Goal: Information Seeking & Learning: Learn about a topic

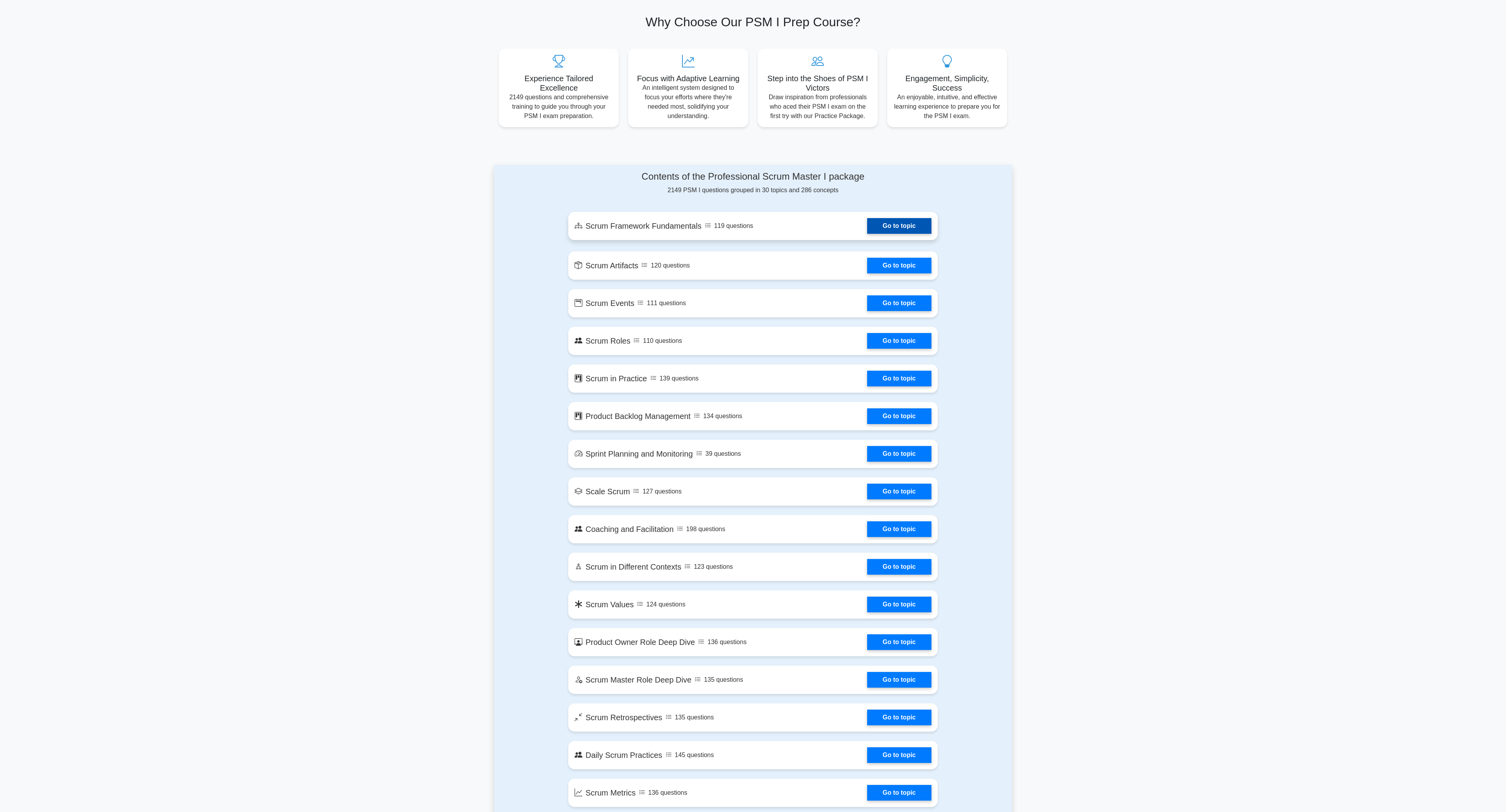
scroll to position [253, 0]
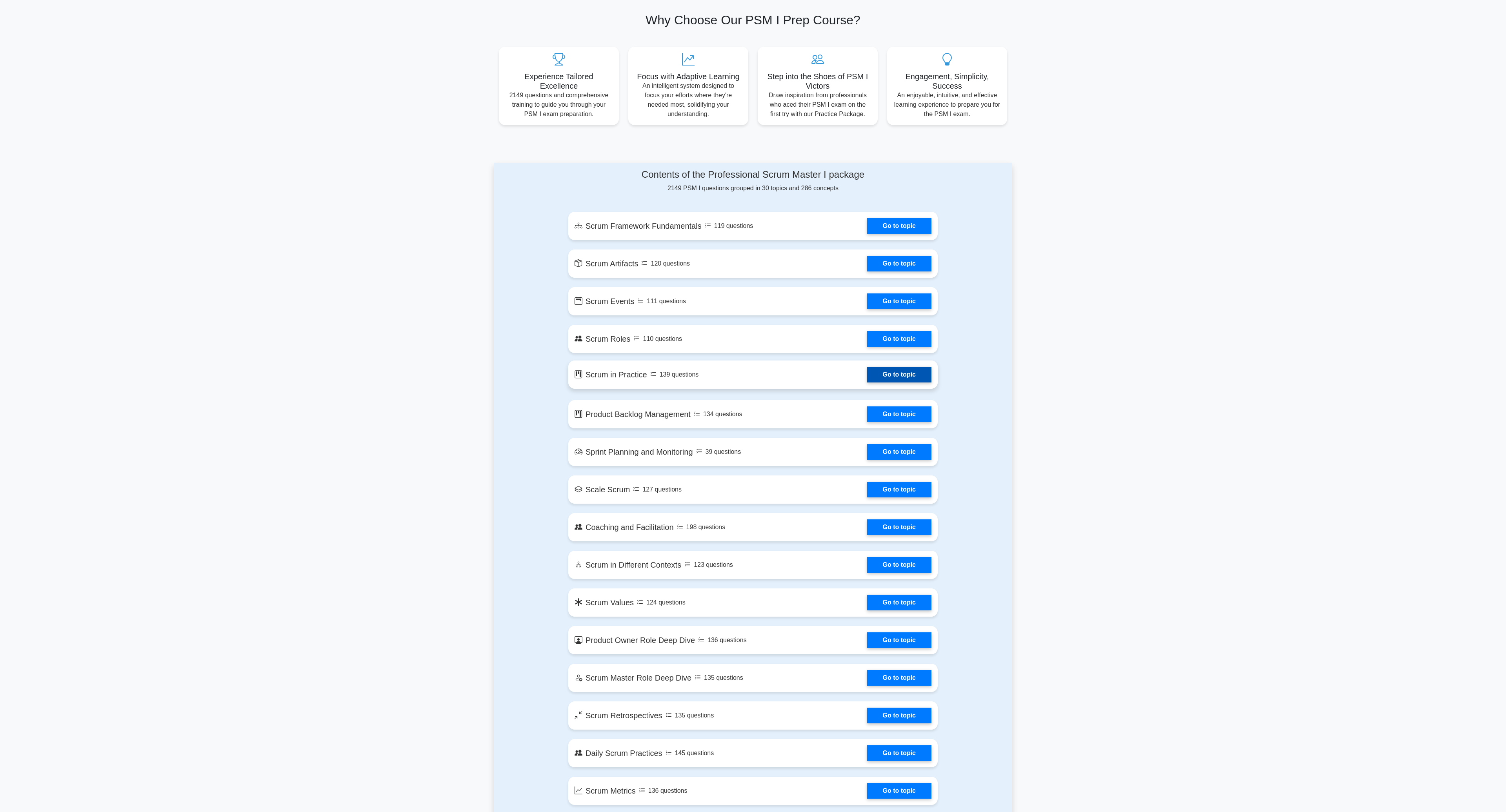
click at [882, 376] on link "Go to topic" at bounding box center [899, 374] width 64 height 16
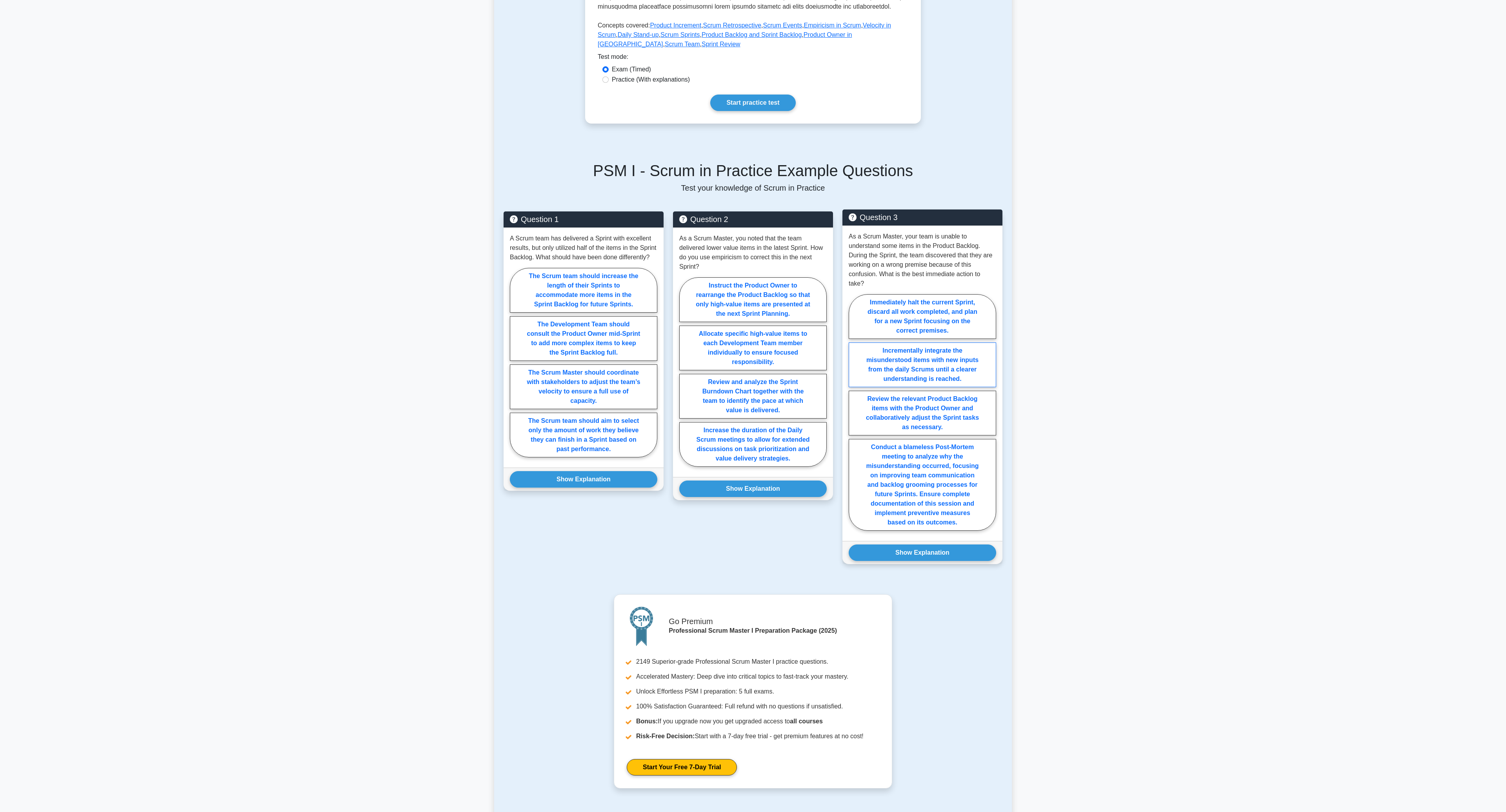
scroll to position [354, 0]
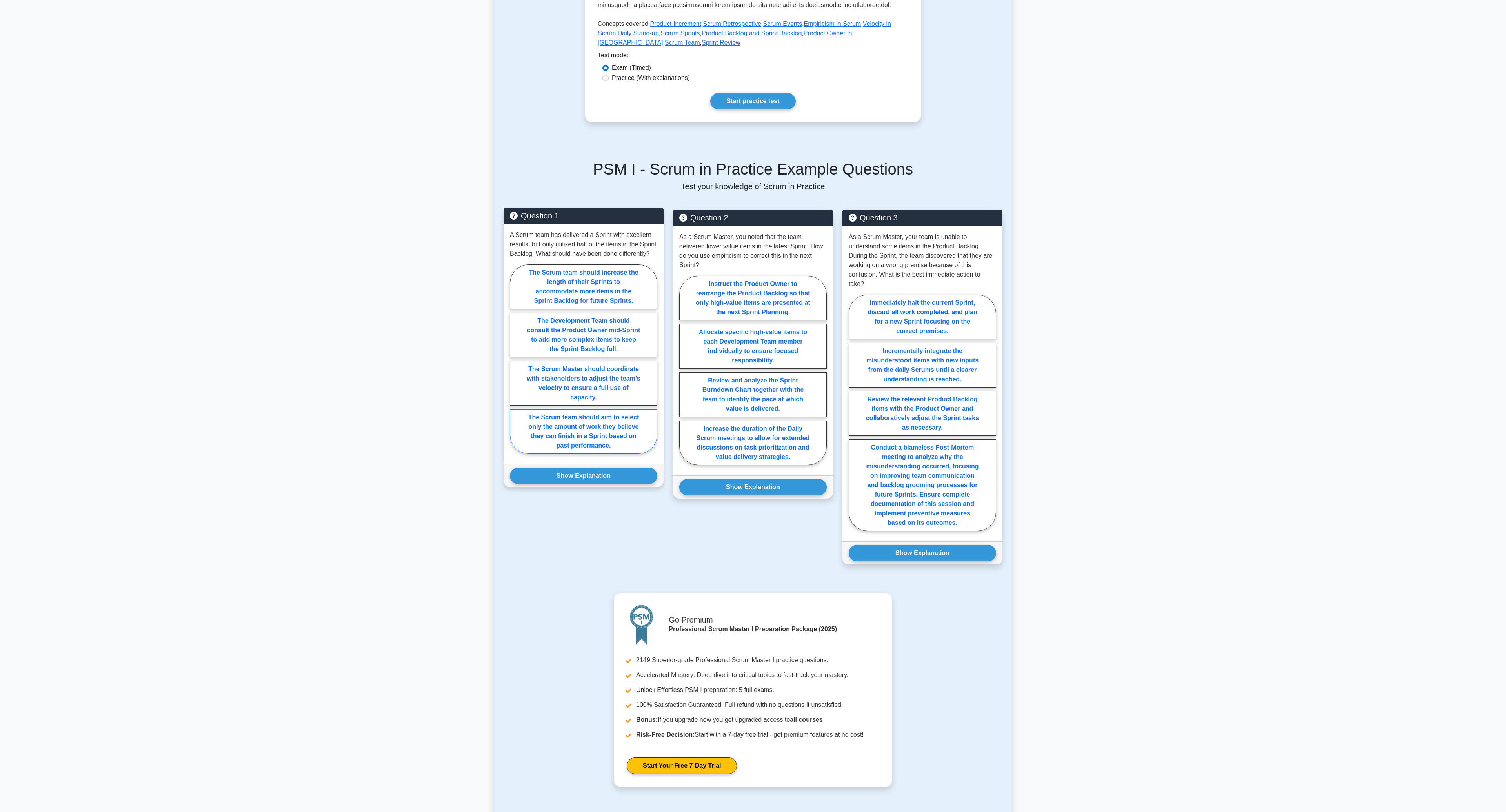
click at [572, 444] on label "The Scrum team should aim to select only the amount of work they believe they c…" at bounding box center [583, 431] width 147 height 44
click at [515, 364] on input "The Scrum team should aim to select only the amount of work they believe they c…" at bounding box center [512, 361] width 5 height 5
radio input "true"
click at [599, 482] on button "Show Explanation" at bounding box center [583, 476] width 147 height 16
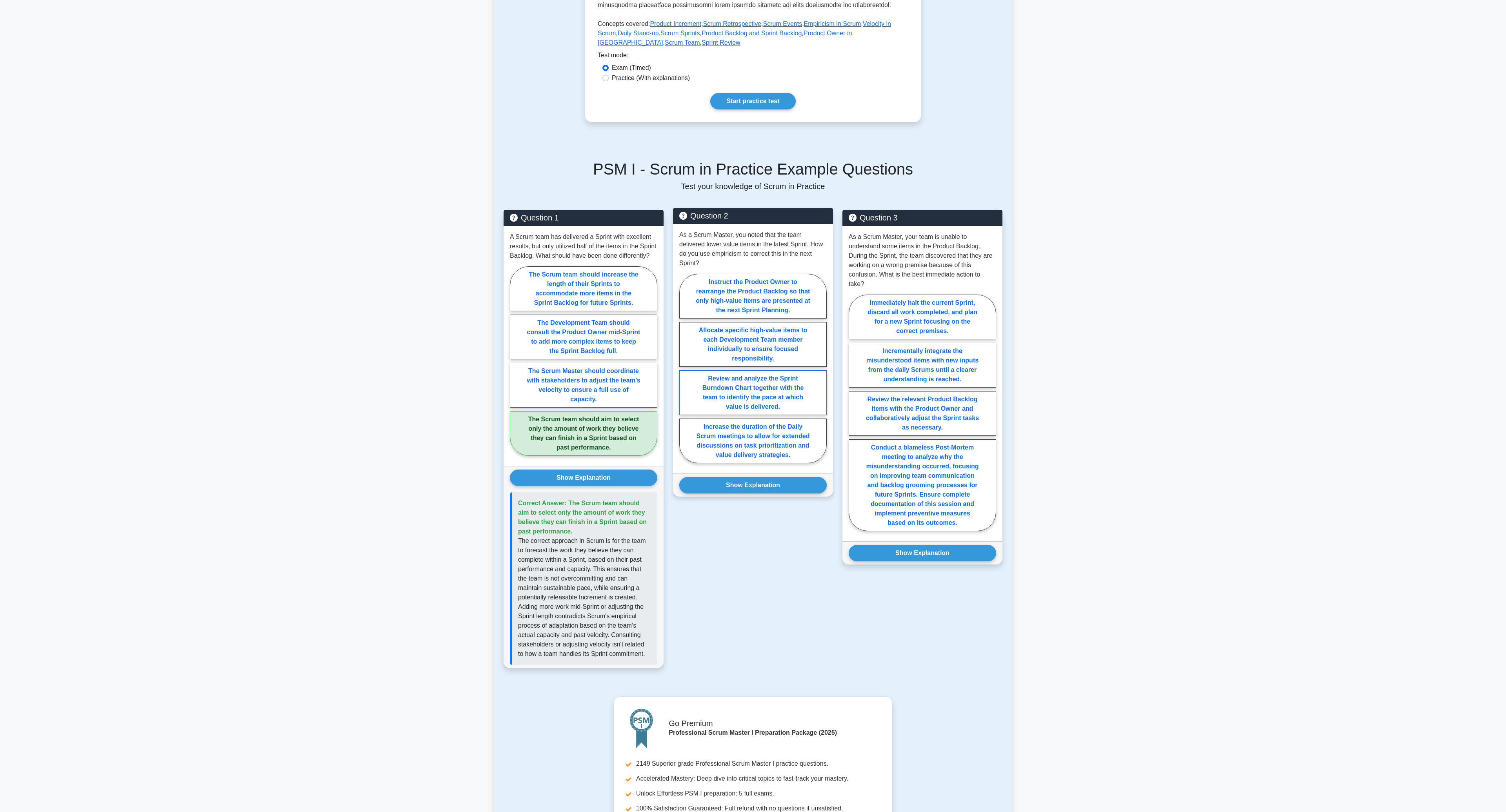
click at [761, 397] on label "Review and analyze the Sprint Burndown Chart together with the team to identify…" at bounding box center [753, 392] width 147 height 44
click at [685, 374] on input "Review and analyze the Sprint Burndown Chart together with the team to identify…" at bounding box center [682, 371] width 5 height 5
radio input "true"
click at [779, 488] on button "Show Explanation" at bounding box center [753, 485] width 147 height 16
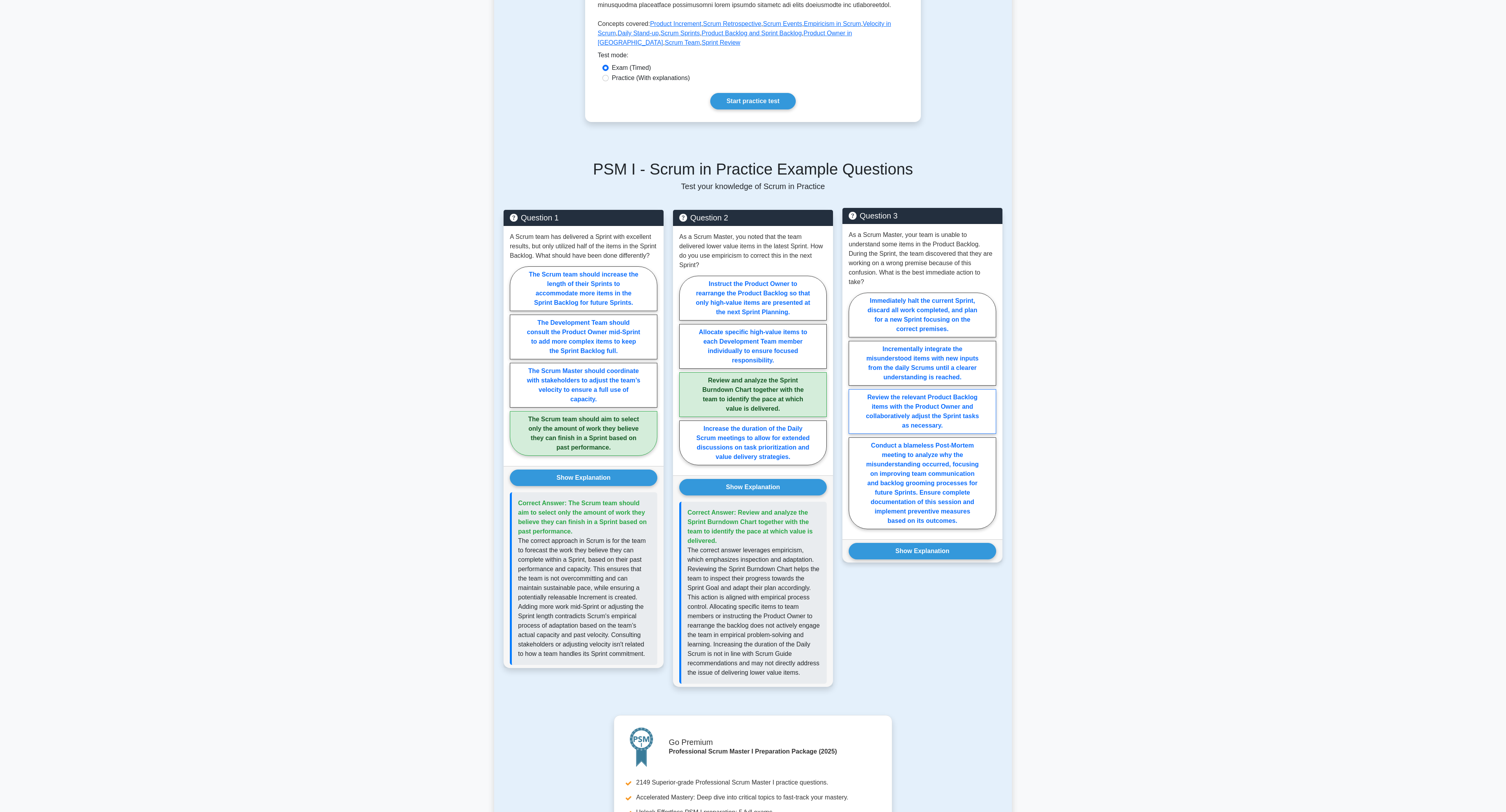
click at [943, 420] on label "Review the relevant Product Backlog items with the Product Owner and collaborat…" at bounding box center [923, 411] width 147 height 44
click at [854, 416] on input "Review the relevant Product Backlog items with the Product Owner and collaborat…" at bounding box center [851, 413] width 5 height 5
radio input "true"
click at [958, 557] on button "Show Explanation" at bounding box center [923, 551] width 147 height 16
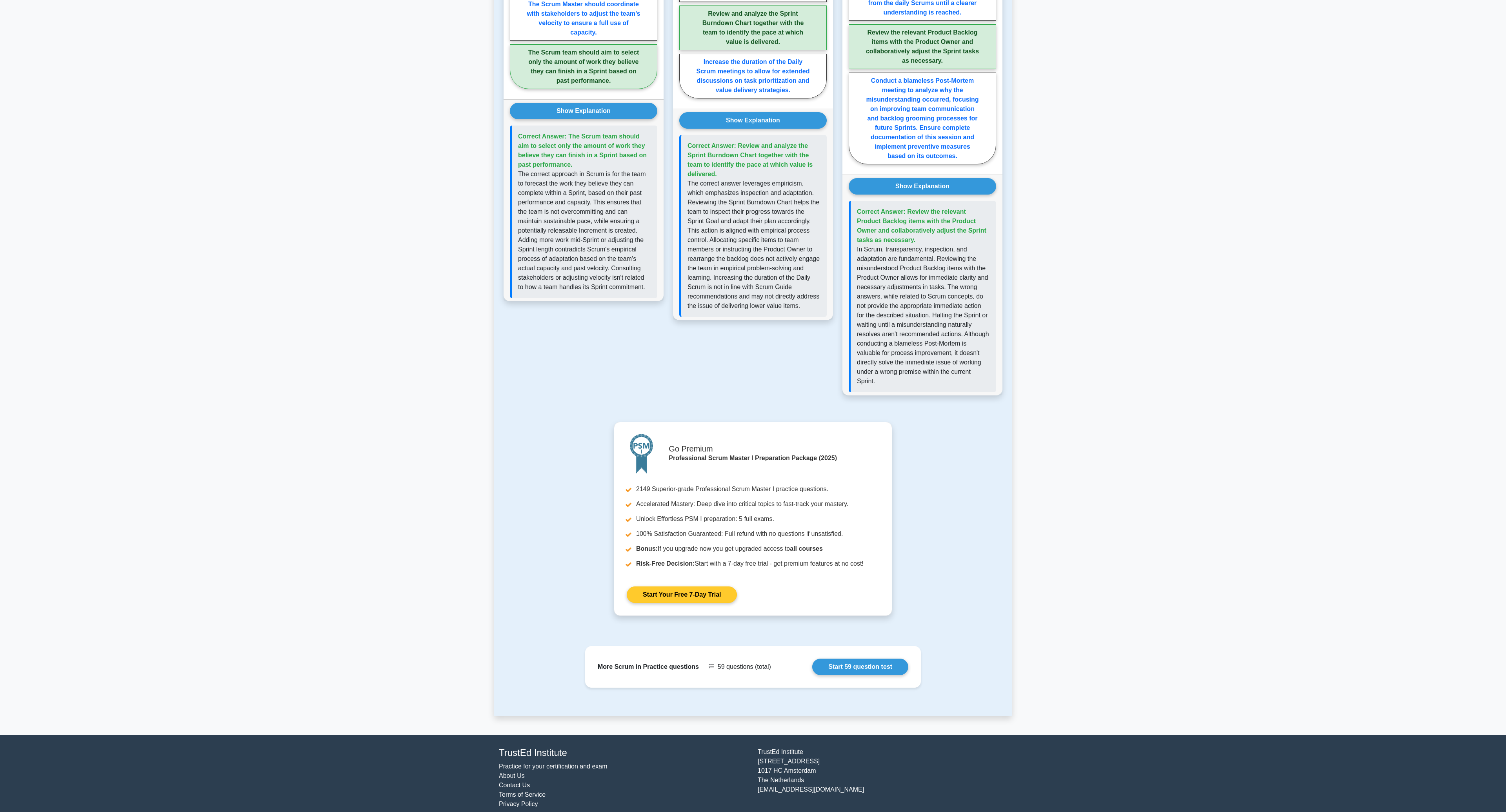
scroll to position [720, 0]
click at [859, 663] on link "Start 59 question test" at bounding box center [860, 665] width 96 height 16
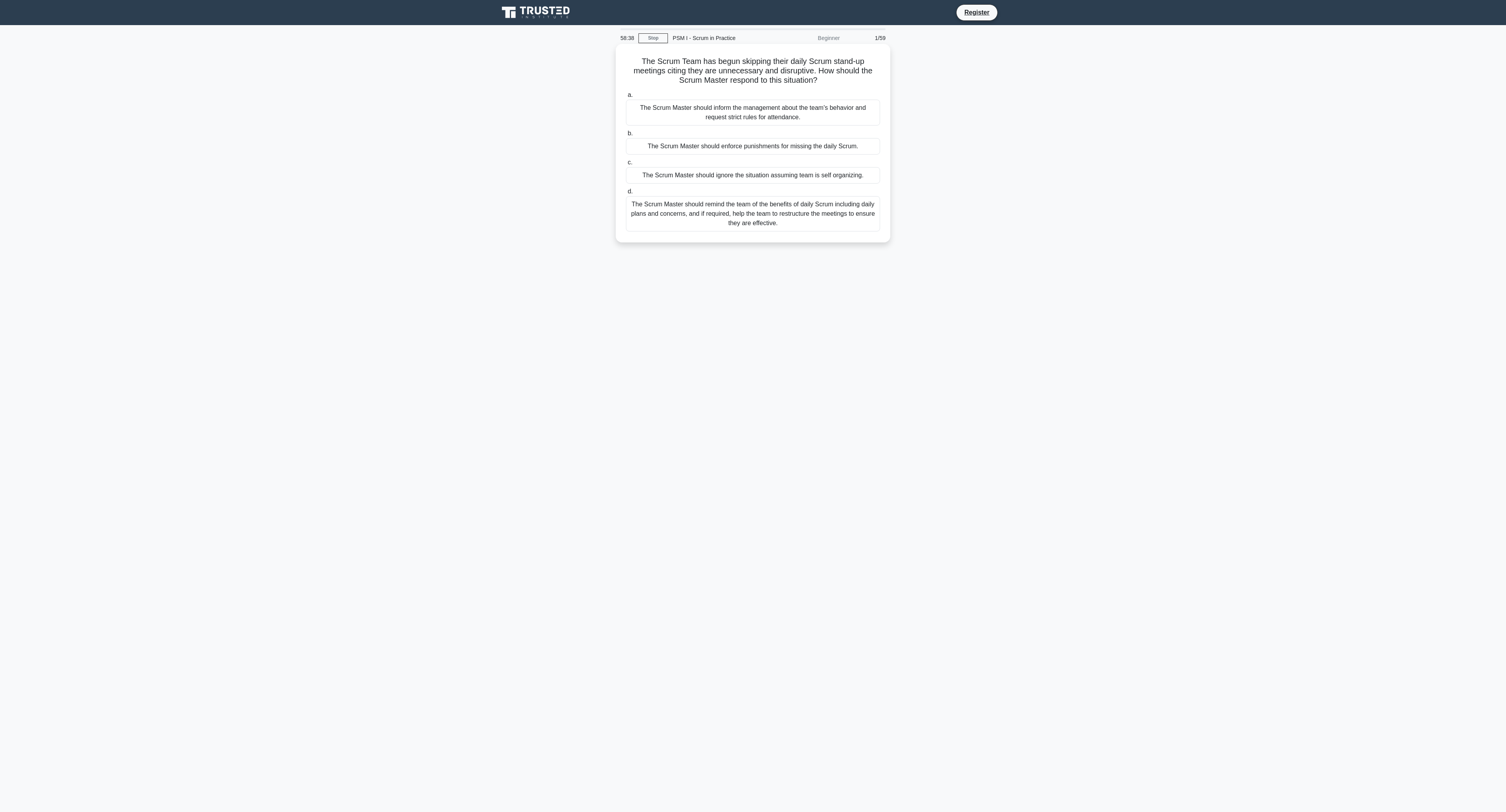
click at [755, 212] on div "The Scrum Master should remind the team of the benefits of daily Scrum includin…" at bounding box center [753, 213] width 254 height 35
click at [626, 194] on input "d. The Scrum Master should remind the team of the benefits of daily Scrum inclu…" at bounding box center [626, 191] width 0 height 5
click at [783, 224] on div "Encourage the Development Team to refine their estimation techniques by leverag…" at bounding box center [753, 217] width 254 height 26
click at [626, 203] on input "c. Encourage the Development Team to refine their estimation techniques by leve…" at bounding box center [626, 200] width 0 height 5
click at [756, 203] on div "Recommend breaking down the tasks into smaller, more manageable items, even if …" at bounding box center [753, 199] width 254 height 44
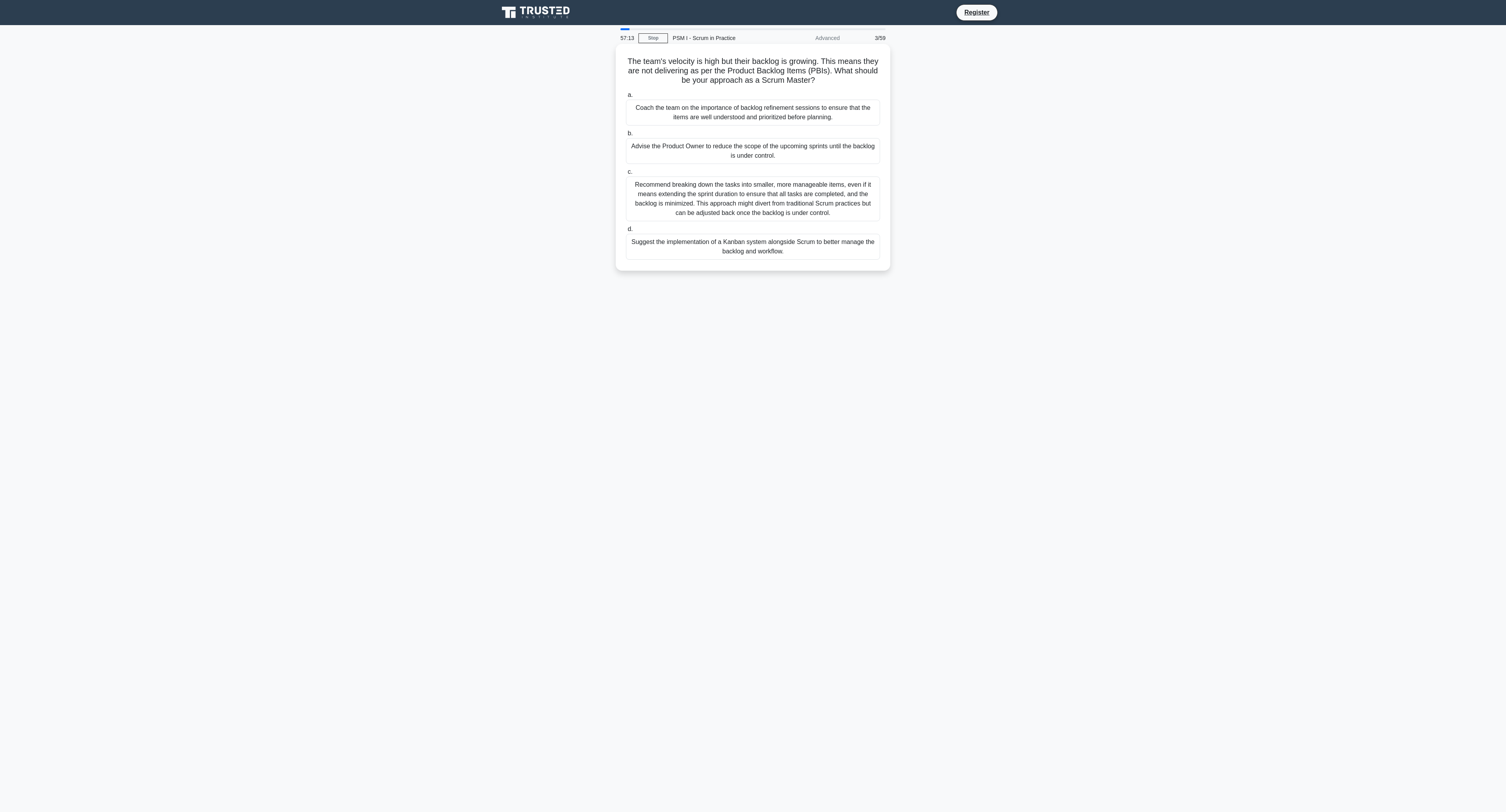
click at [626, 175] on input "c. Recommend breaking down the tasks into smaller, more manageable items, even …" at bounding box center [626, 172] width 0 height 5
